Goal: Check status

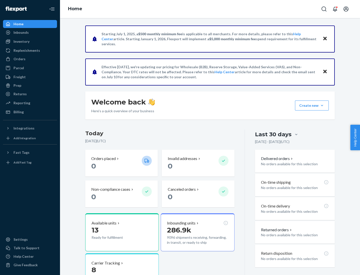
click at [322, 106] on button "Create new Create new inbound Create new order Create new product" at bounding box center [312, 106] width 34 height 10
click at [21, 33] on div "Inbounds" at bounding box center [21, 32] width 15 height 5
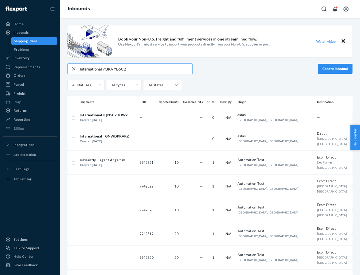
type input "International 7QKVYB5C29"
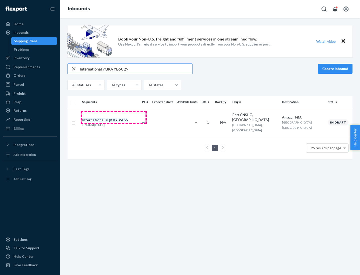
click at [114, 123] on div "Created [DATE]" at bounding box center [105, 125] width 46 height 5
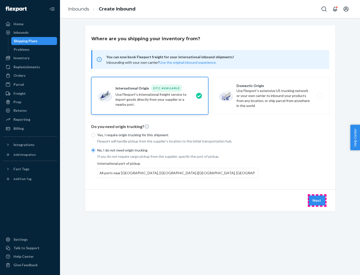
click at [317, 200] on button "Next" at bounding box center [316, 201] width 17 height 10
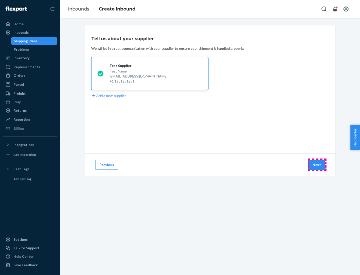
click at [317, 165] on button "Next" at bounding box center [316, 165] width 17 height 10
